Goal: Entertainment & Leisure: Consume media (video, audio)

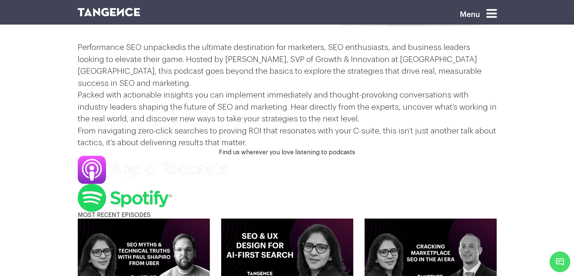
scroll to position [151, 0]
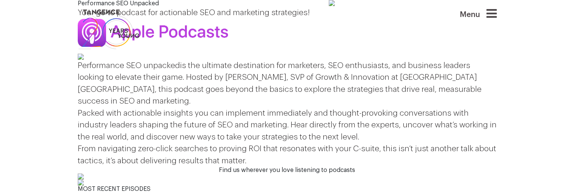
click at [496, 15] on icon at bounding box center [492, 14] width 10 height 12
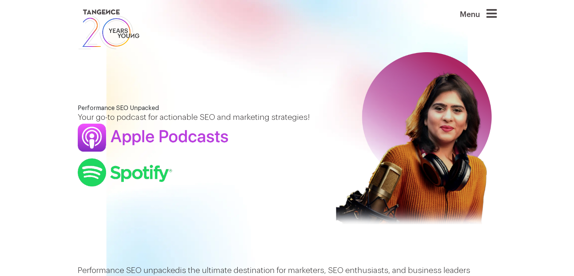
click at [490, 16] on icon at bounding box center [492, 14] width 10 height 12
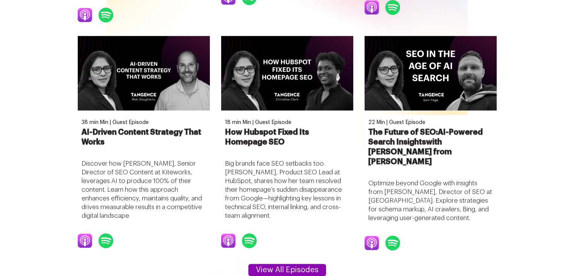
scroll to position [942, 0]
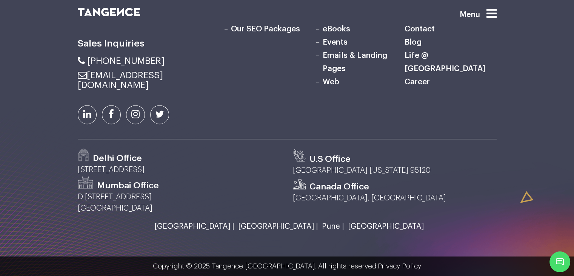
scroll to position [1136, 0]
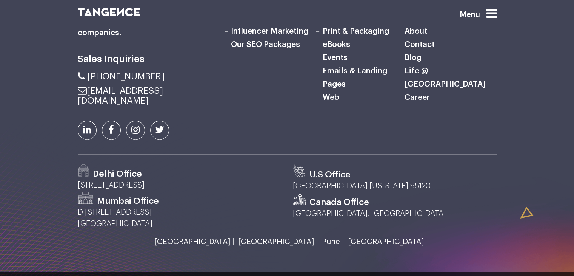
scroll to position [1099, 0]
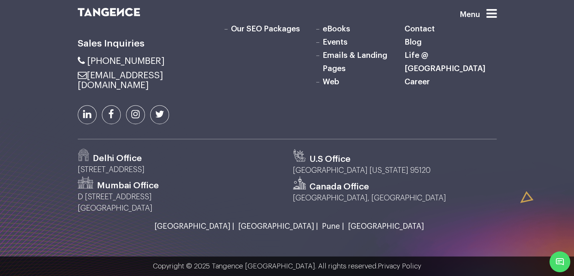
scroll to position [982, 0]
